Goal: Information Seeking & Learning: Find specific fact

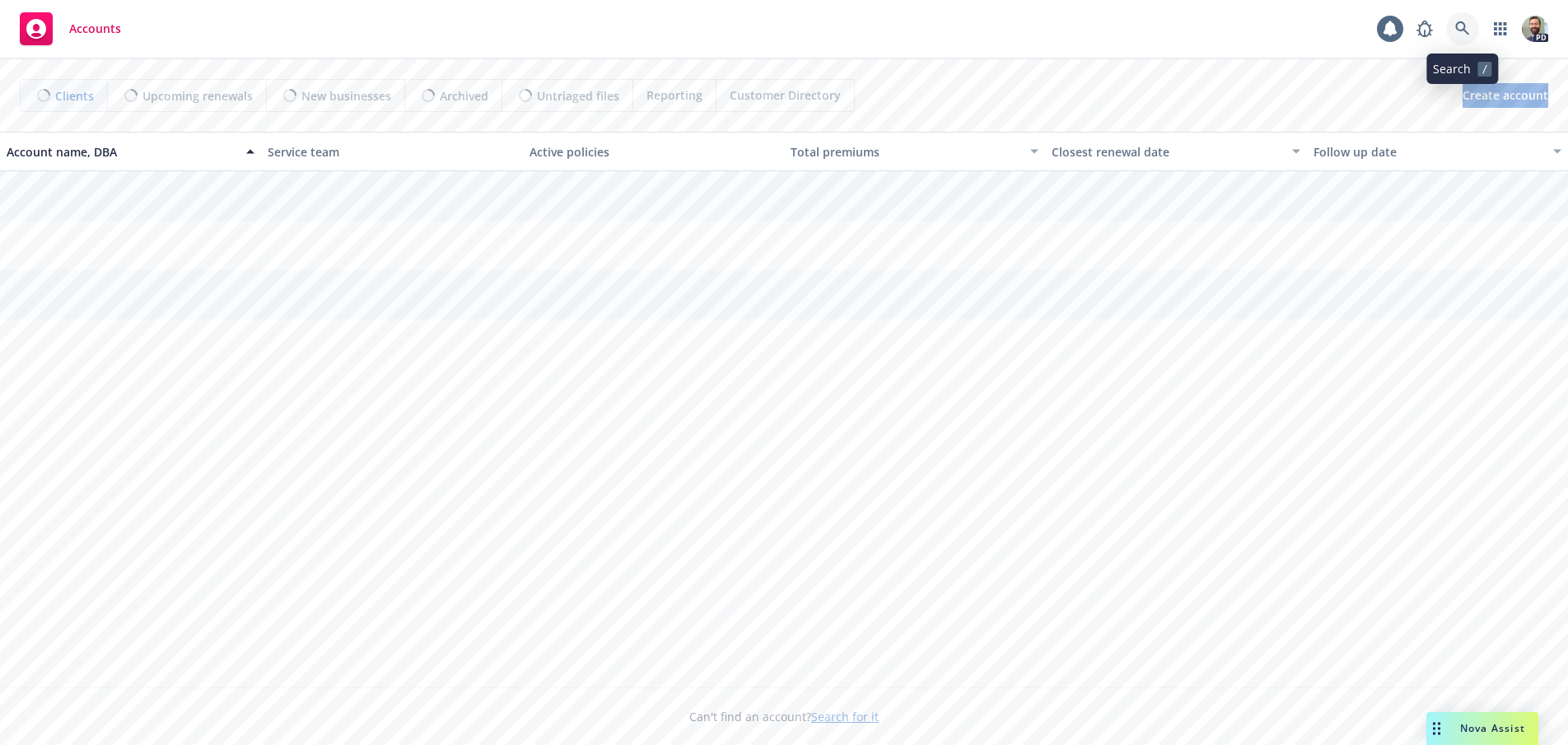
click at [1464, 26] on icon at bounding box center [1462, 29] width 14 height 14
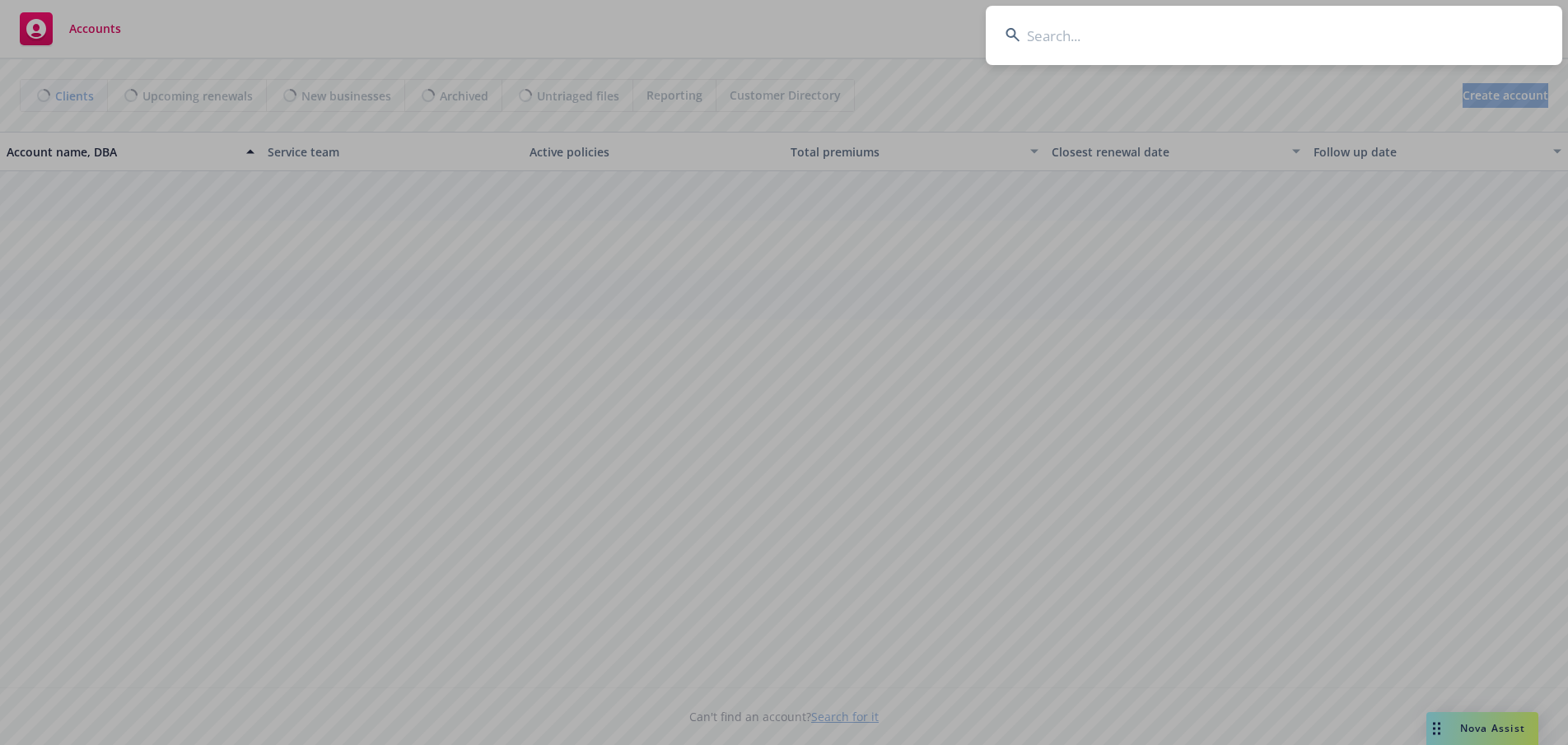
click at [1442, 31] on input at bounding box center [1273, 36] width 577 height 60
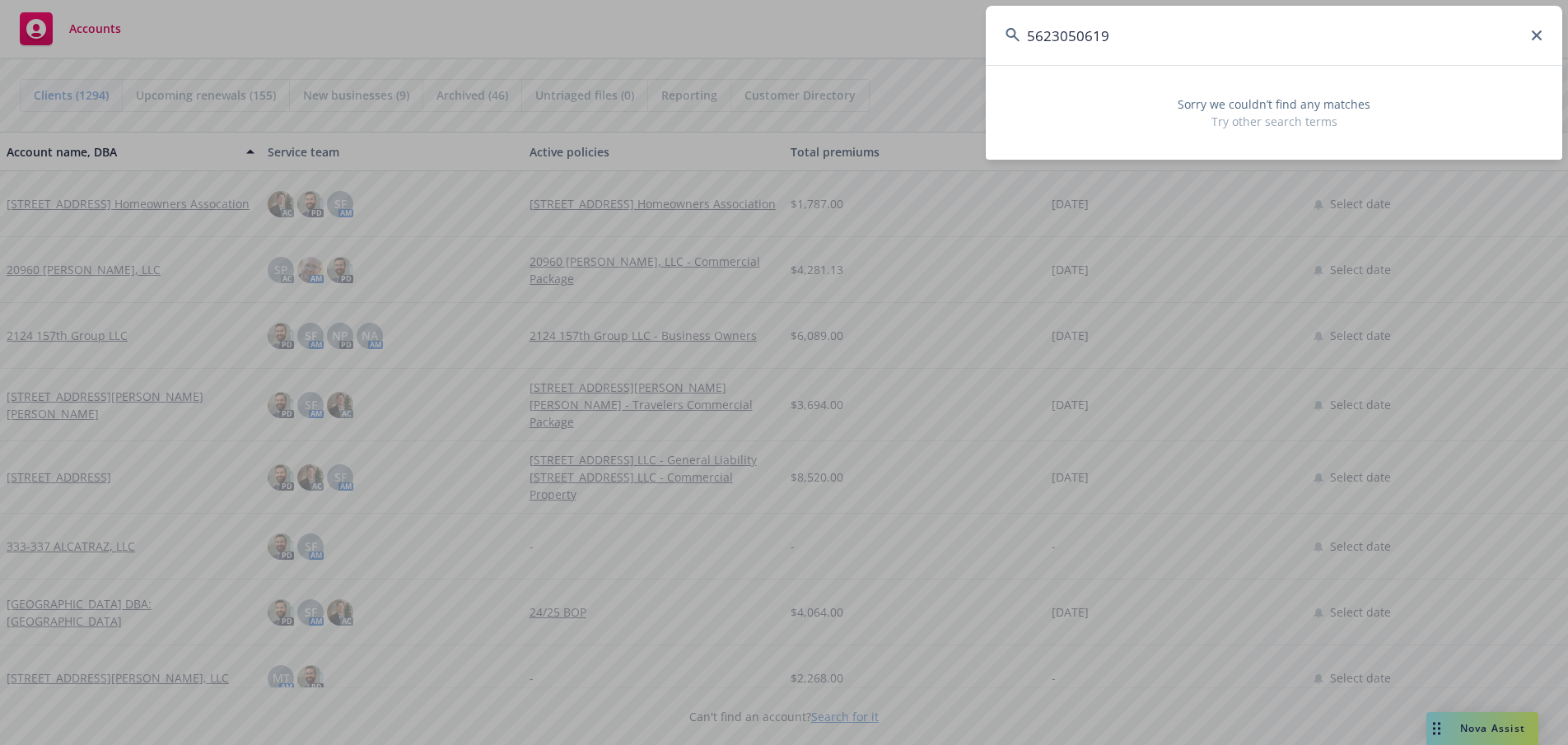
click at [1052, 35] on input "5623050619" at bounding box center [1273, 36] width 577 height 60
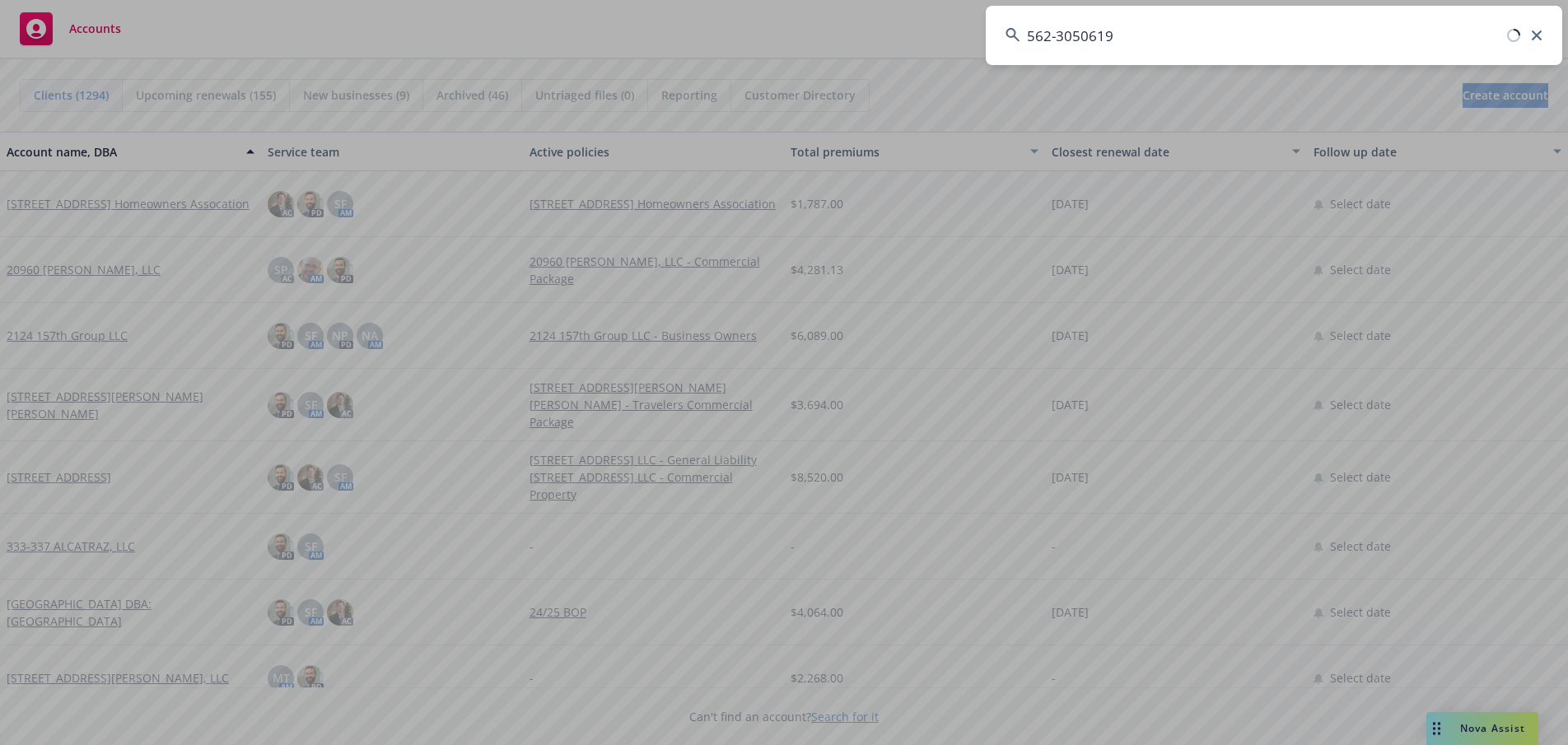
click at [1081, 36] on input "562-3050619" at bounding box center [1273, 36] width 577 height 60
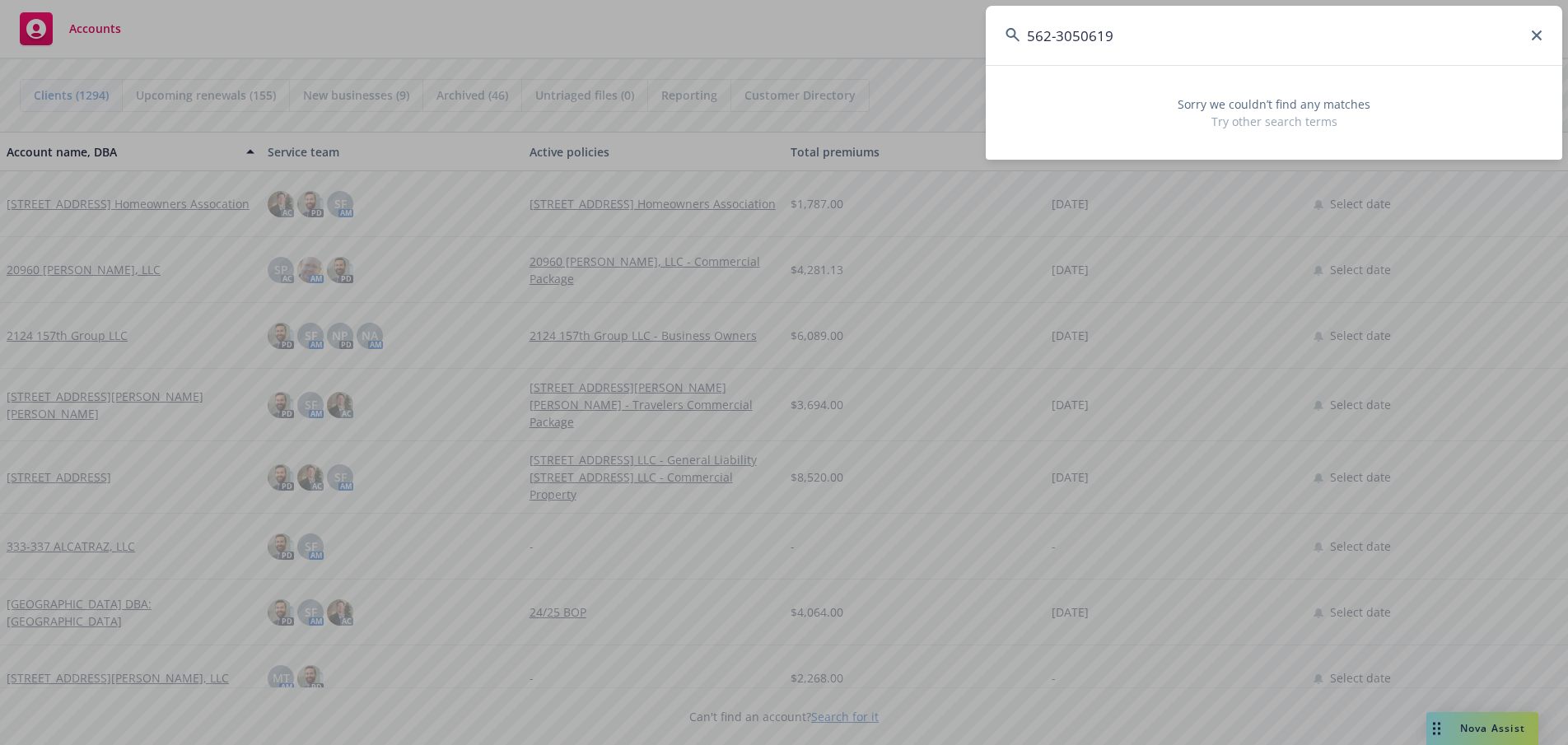
type input "[PHONE_NUMBER]"
drag, startPoint x: 1124, startPoint y: 36, endPoint x: 980, endPoint y: 36, distance: 144.0
click at [980, 36] on div "[PHONE_NUMBER] Sorry we couldn’t find any matches Try other search terms" at bounding box center [784, 372] width 1568 height 745
